Goal: Transaction & Acquisition: Purchase product/service

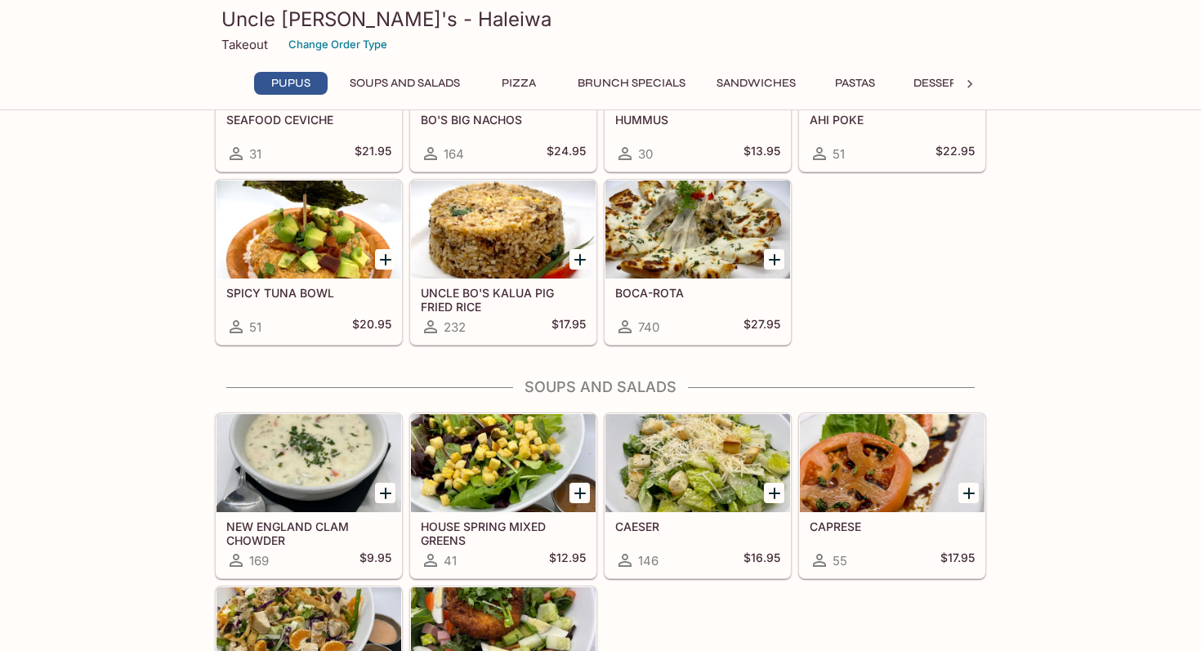
scroll to position [554, 0]
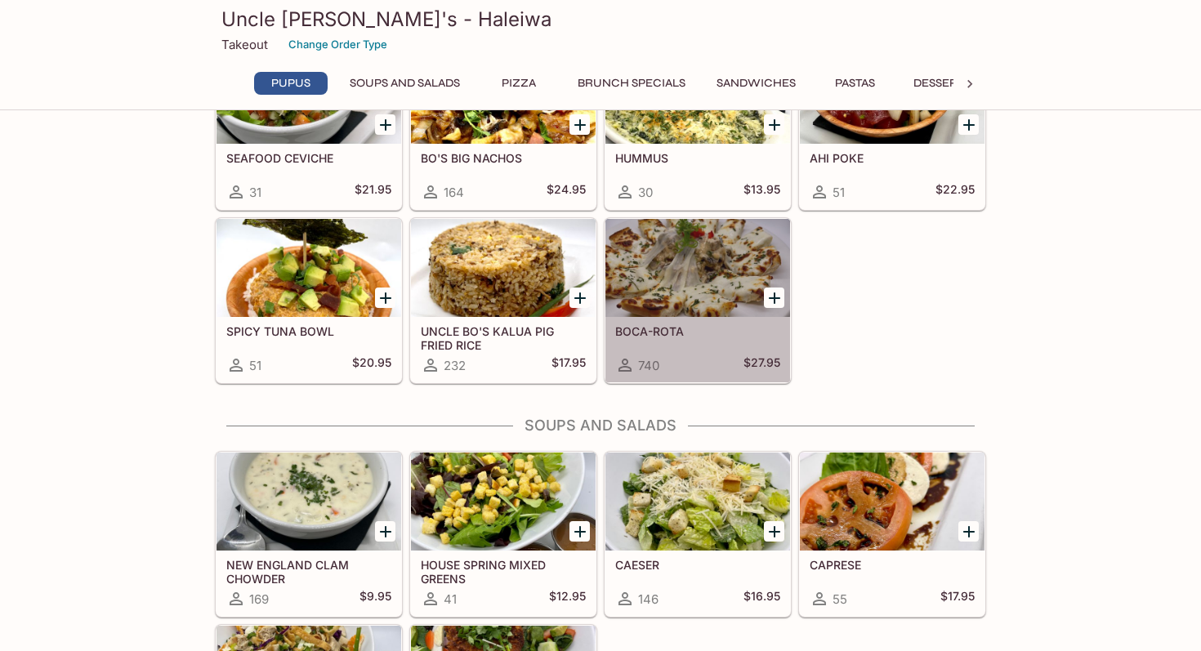
click at [678, 305] on div at bounding box center [697, 268] width 185 height 98
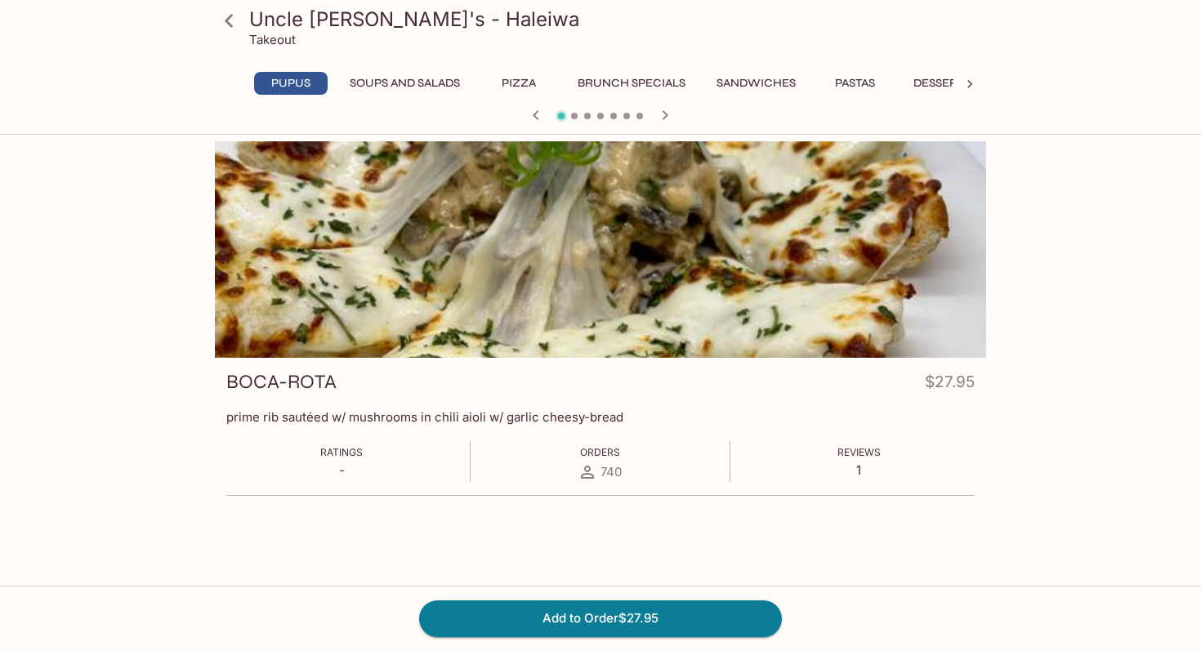
click at [690, 276] on div at bounding box center [600, 249] width 771 height 216
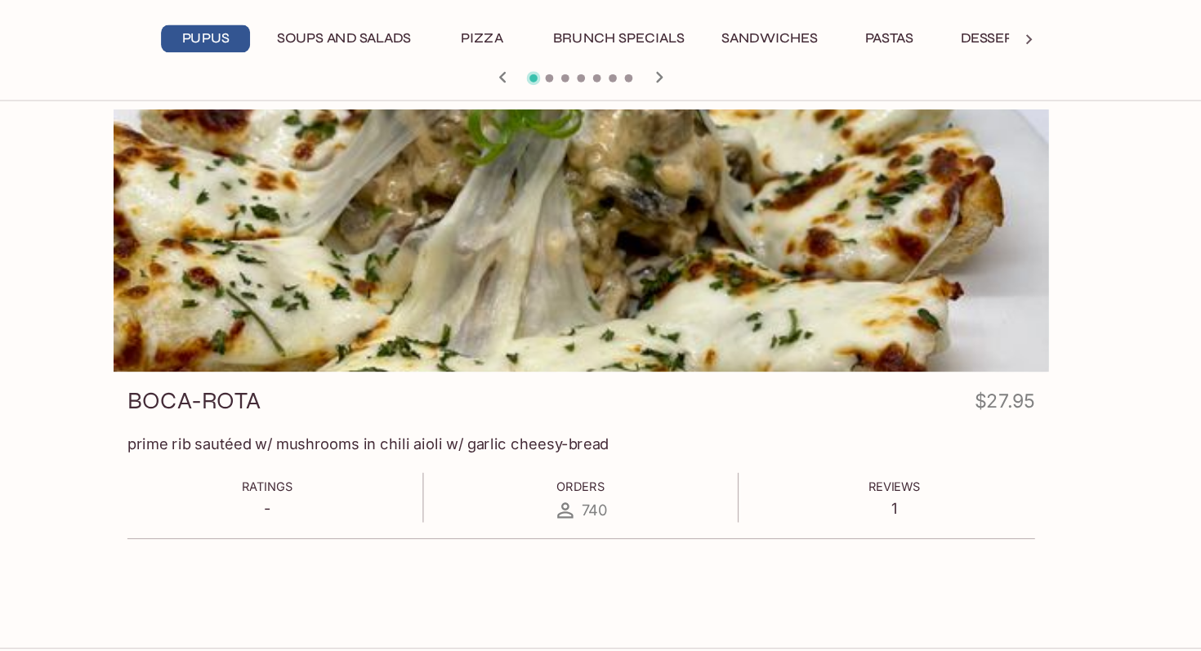
click at [664, 114] on icon "button" at bounding box center [665, 115] width 20 height 20
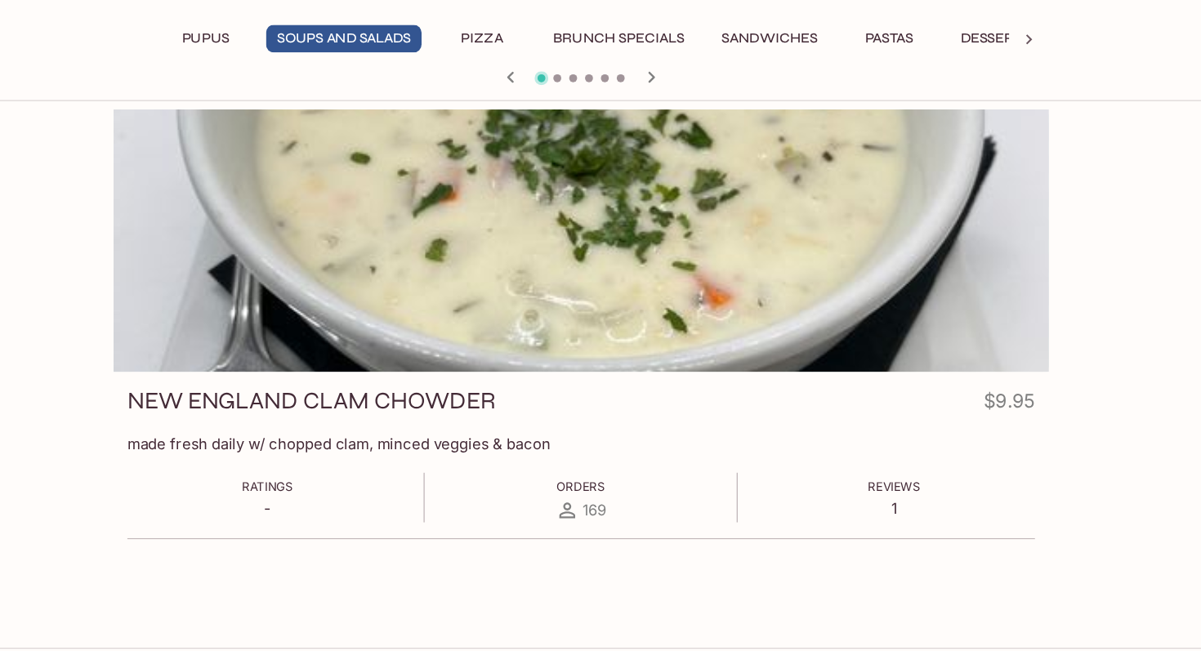
click at [664, 114] on icon "button" at bounding box center [659, 115] width 20 height 20
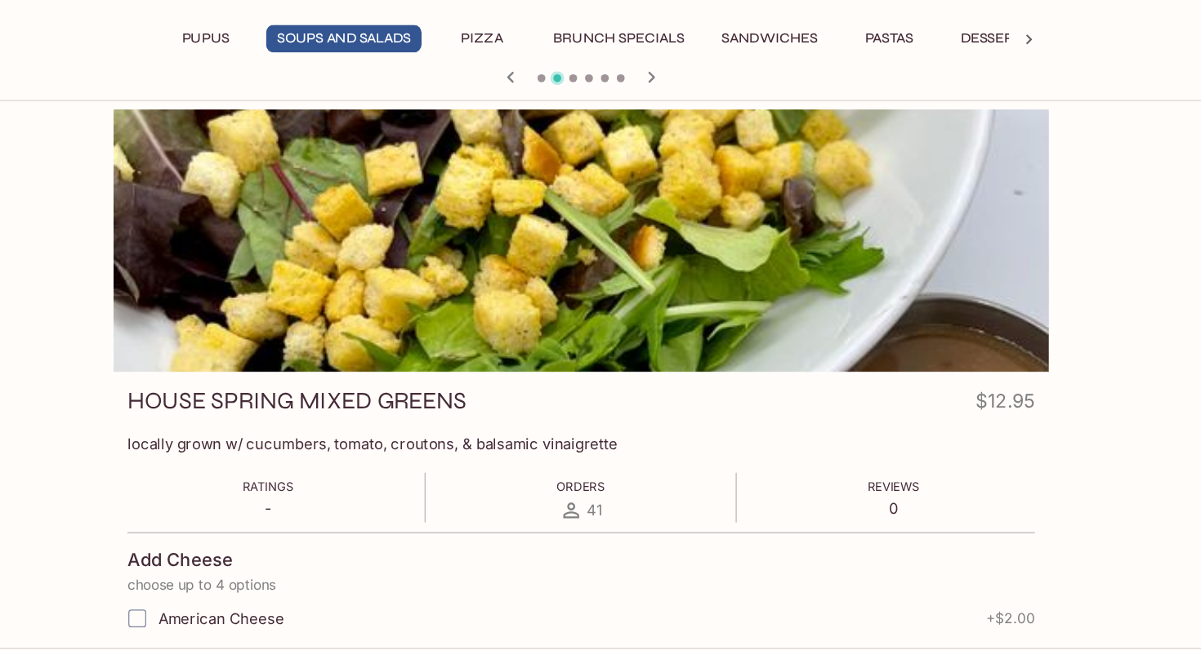
click at [549, 110] on icon "button" at bounding box center [543, 115] width 20 height 20
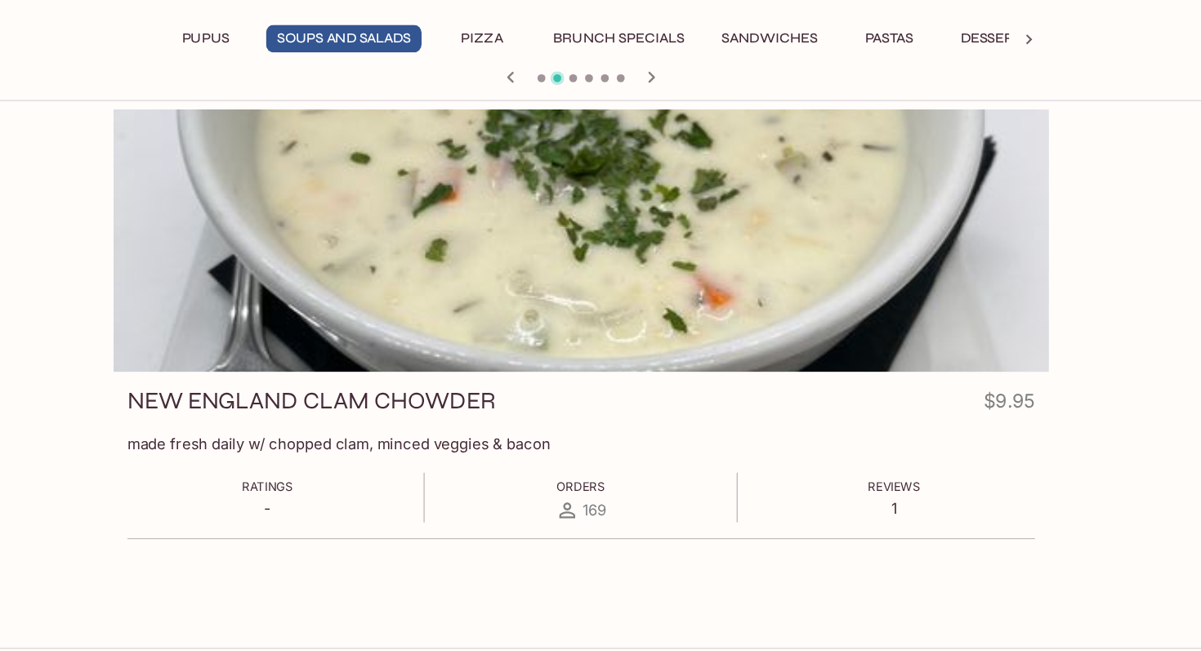
click at [549, 110] on icon "button" at bounding box center [543, 115] width 20 height 20
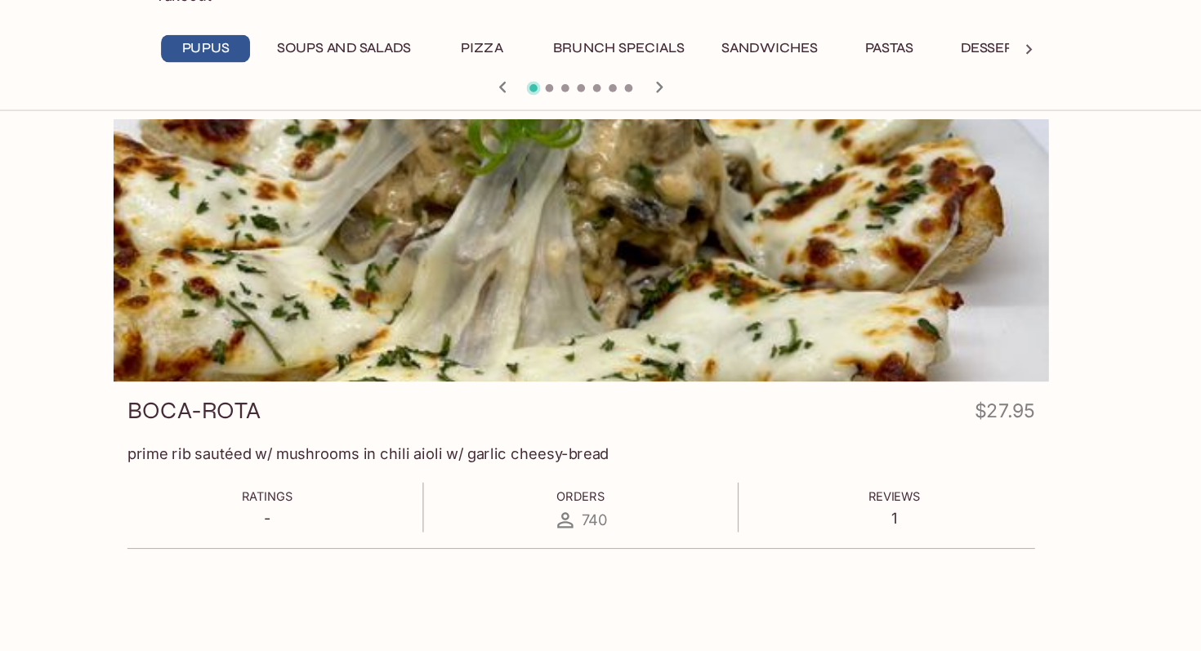
click at [729, 290] on div at bounding box center [600, 249] width 771 height 216
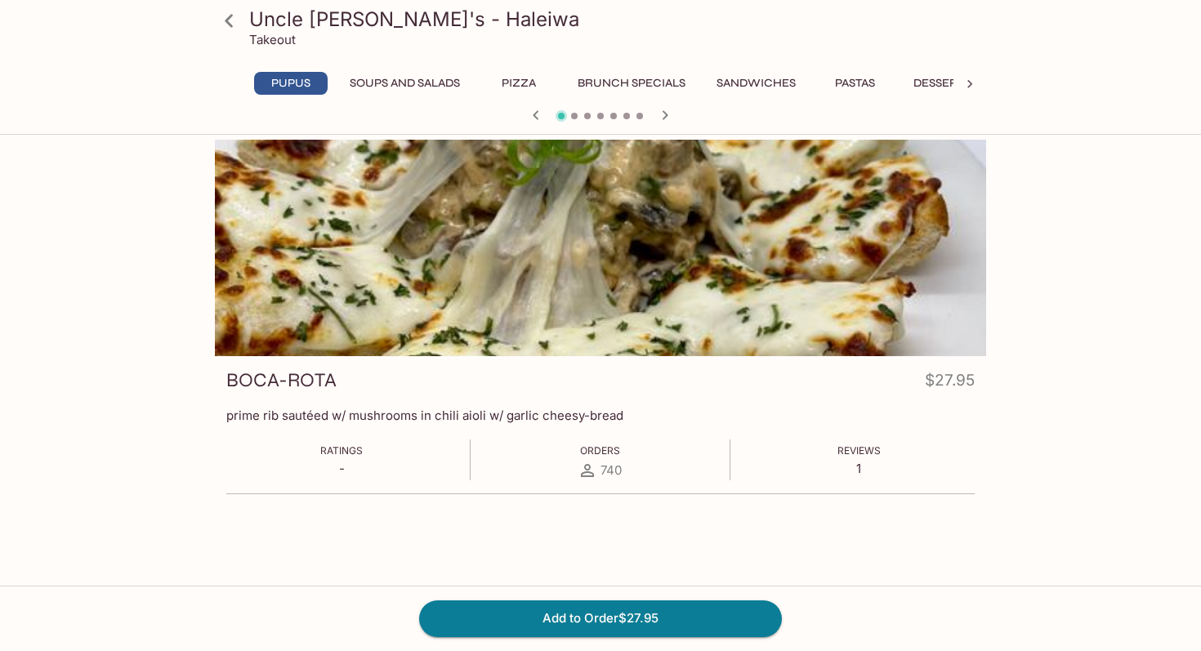
scroll to position [141, 0]
